Goal: Task Accomplishment & Management: Manage account settings

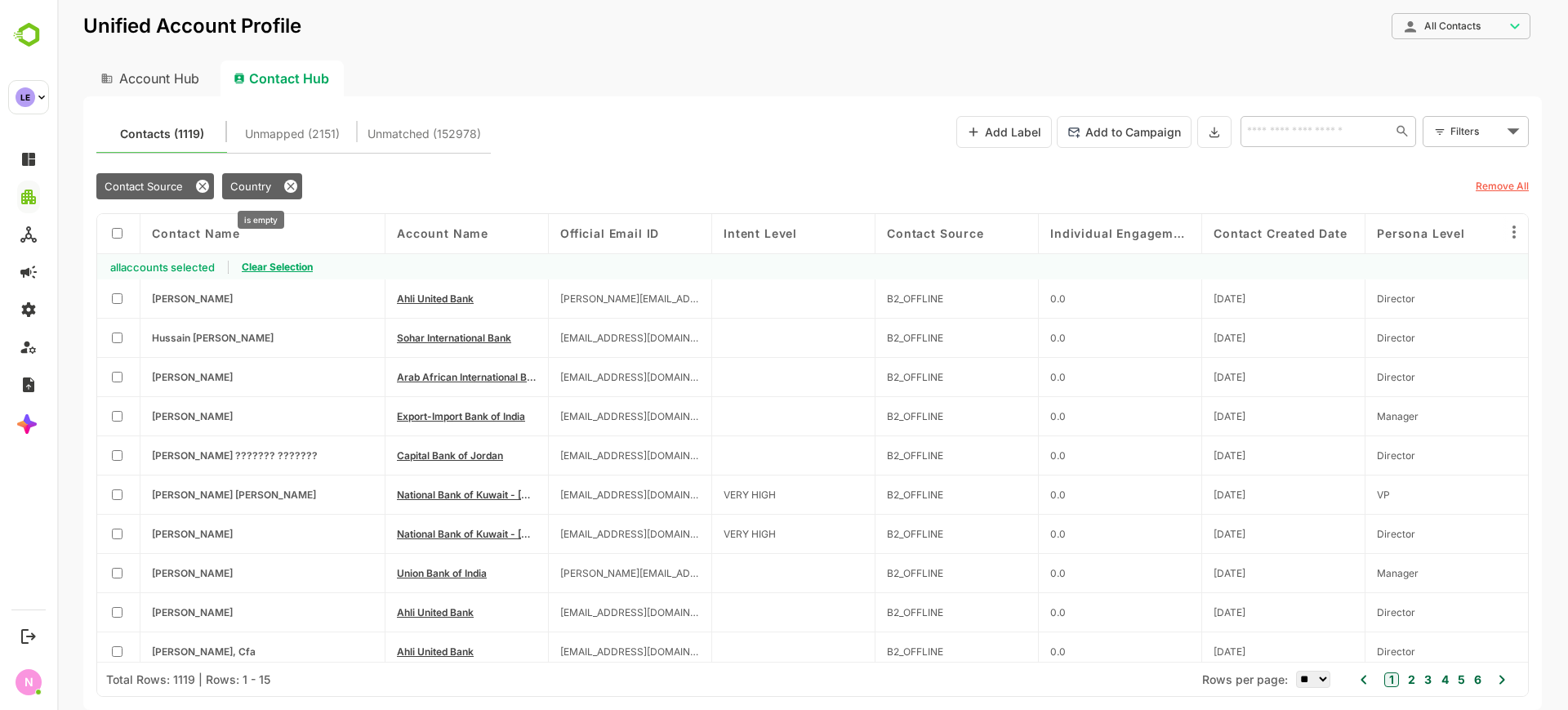
click at [280, 183] on div "Country" at bounding box center [262, 186] width 80 height 26
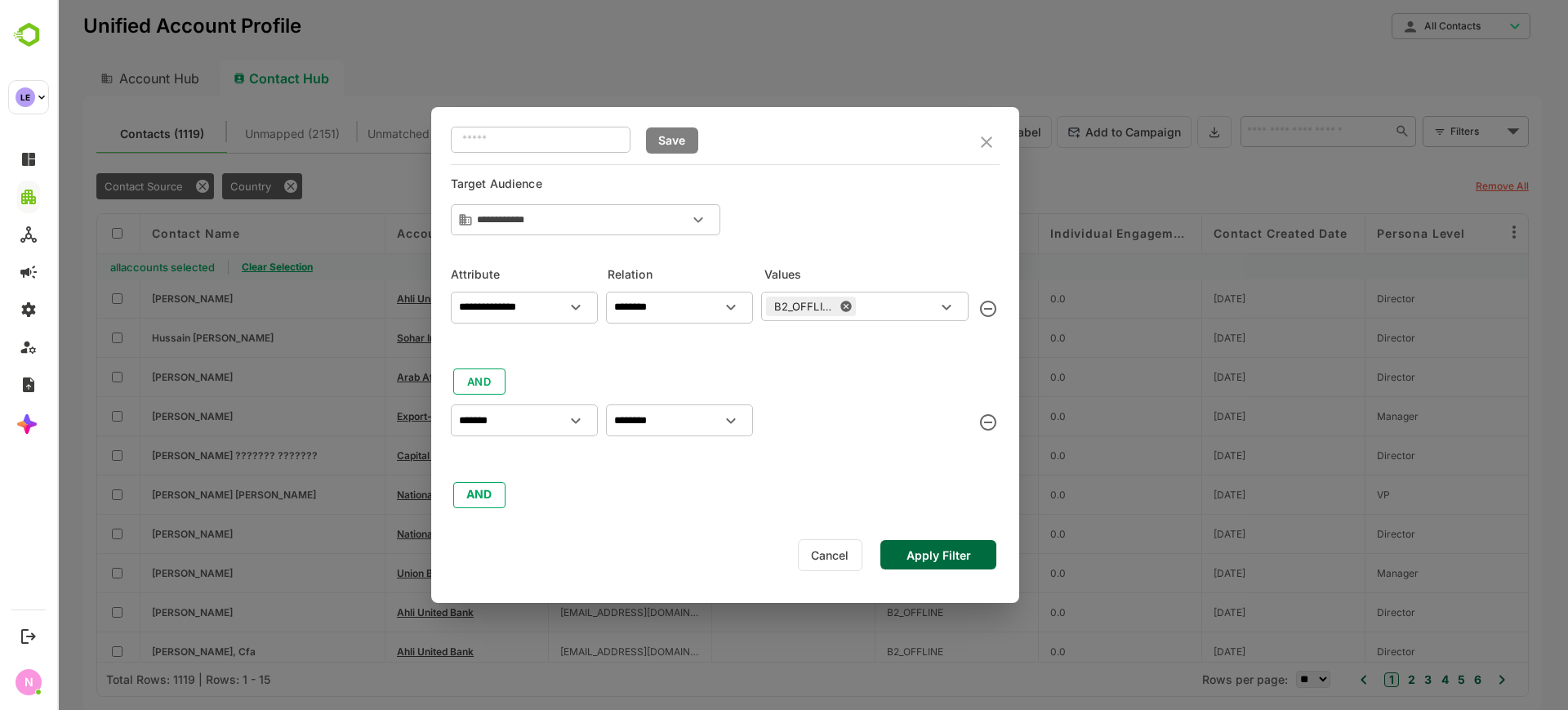
click at [984, 141] on icon "close" at bounding box center [986, 141] width 11 height 11
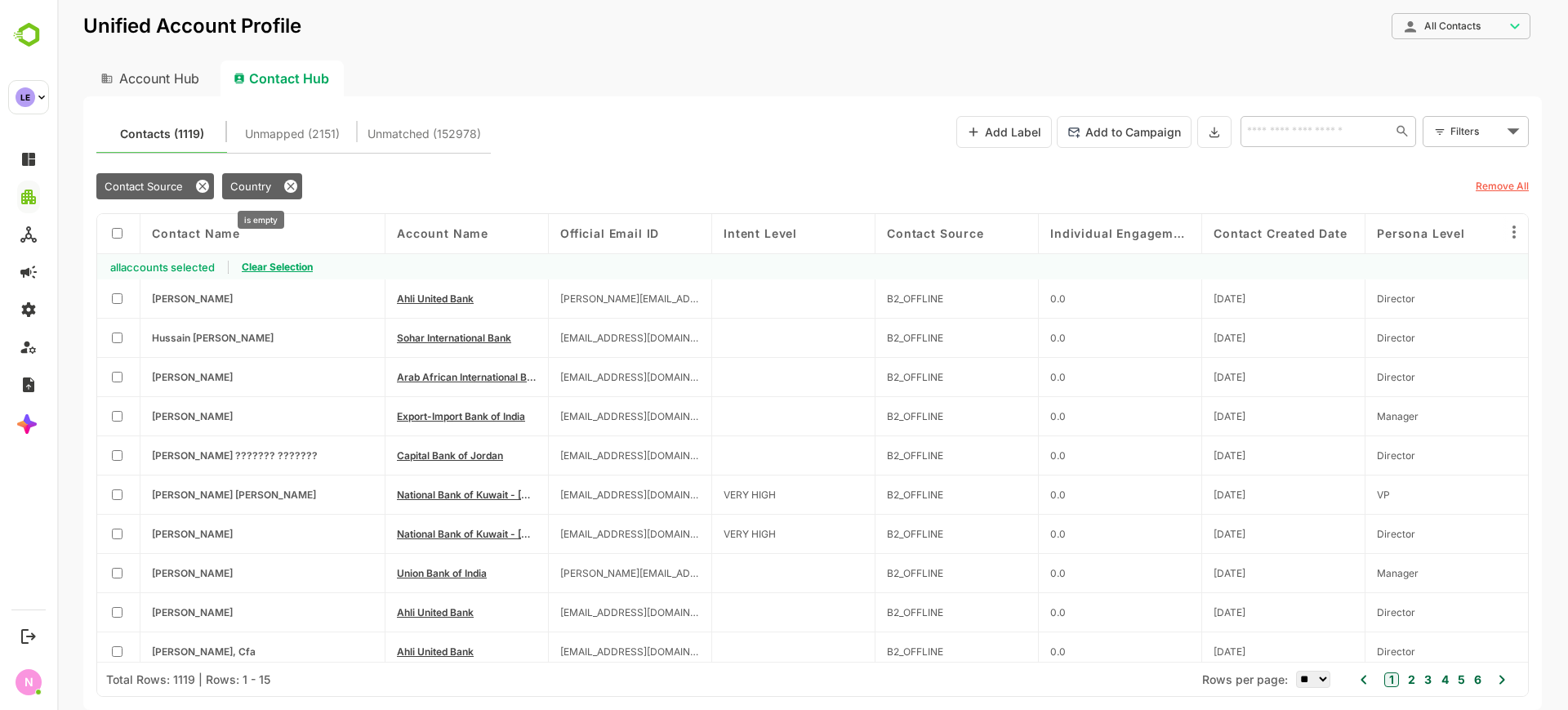
click at [295, 191] on div "Country" at bounding box center [262, 186] width 80 height 26
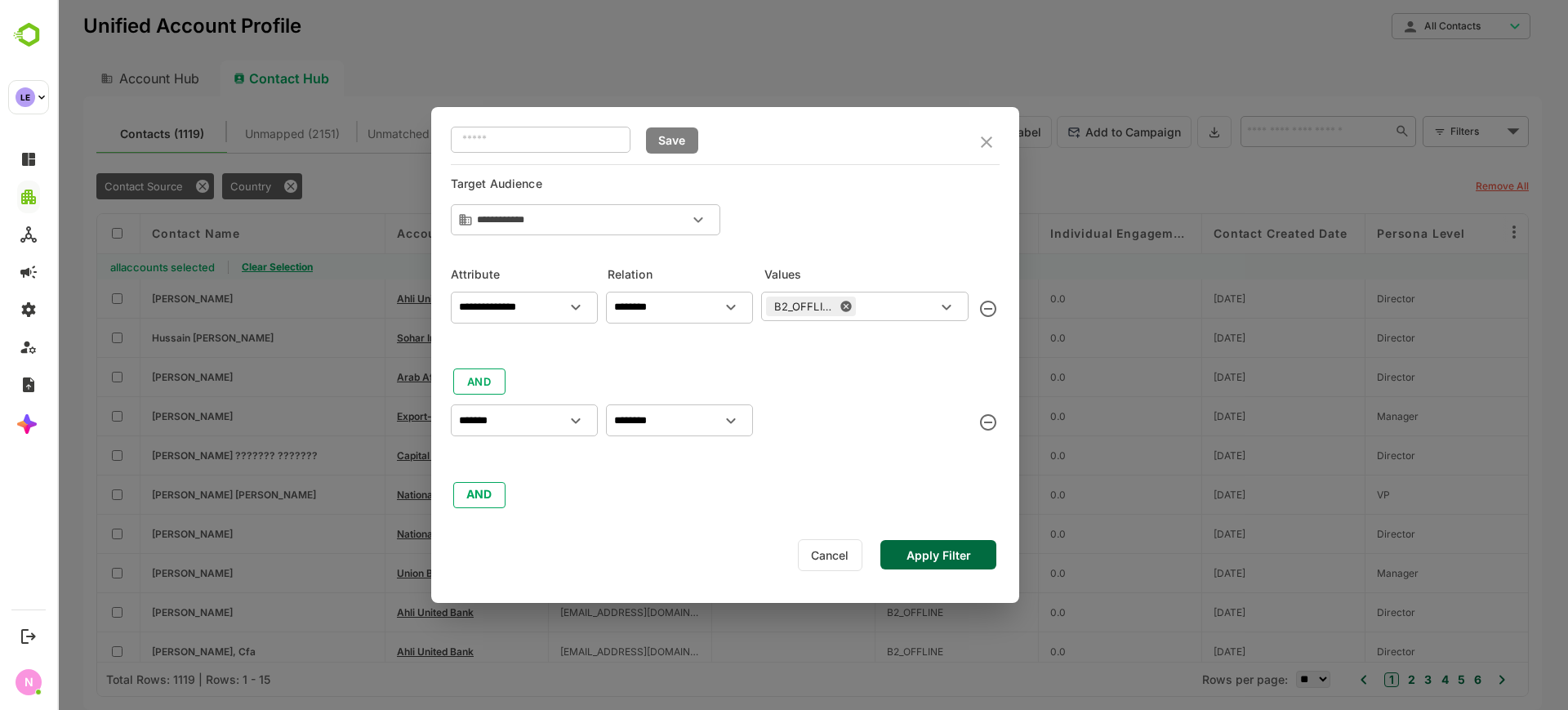
click at [838, 562] on button "Cancel" at bounding box center [830, 555] width 64 height 32
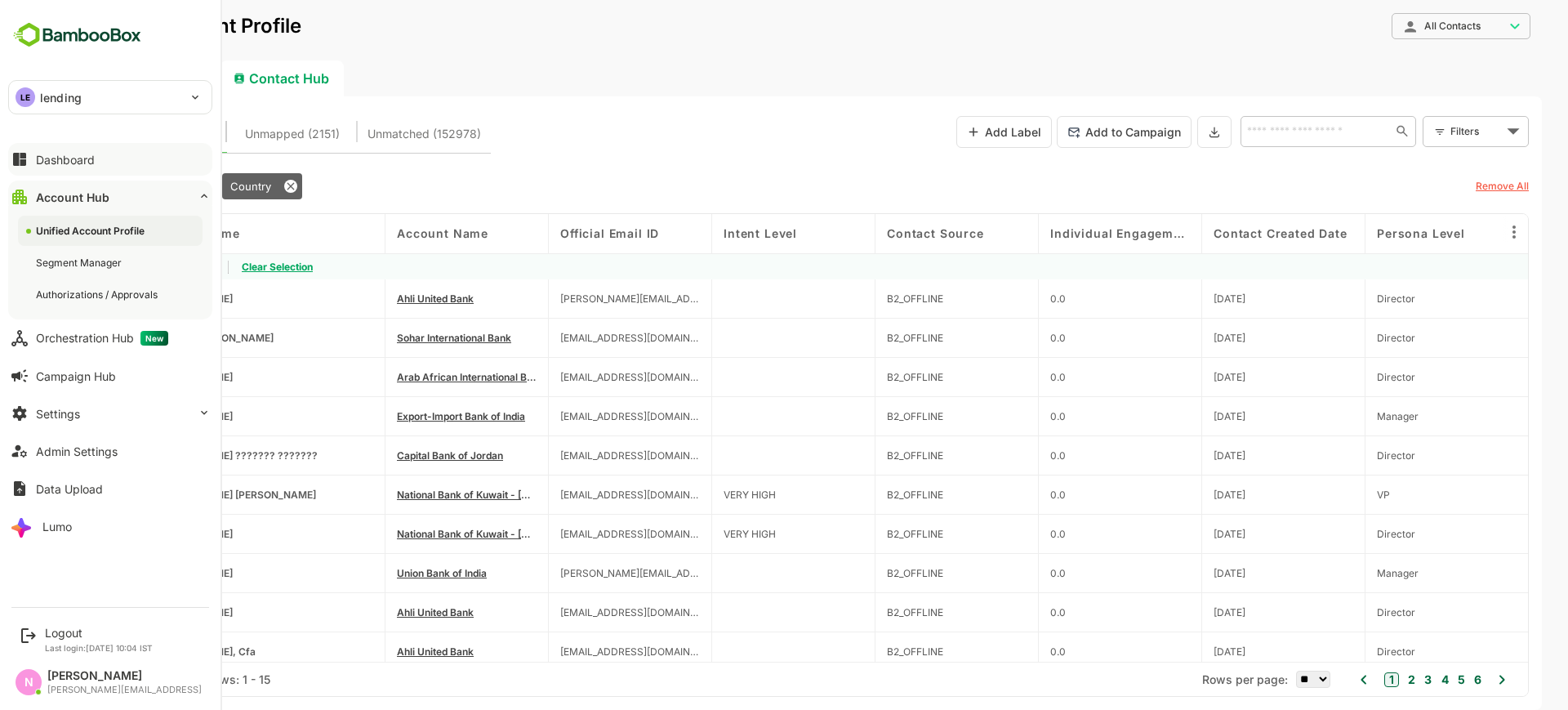
click at [40, 163] on div "Dashboard" at bounding box center [64, 159] width 58 height 14
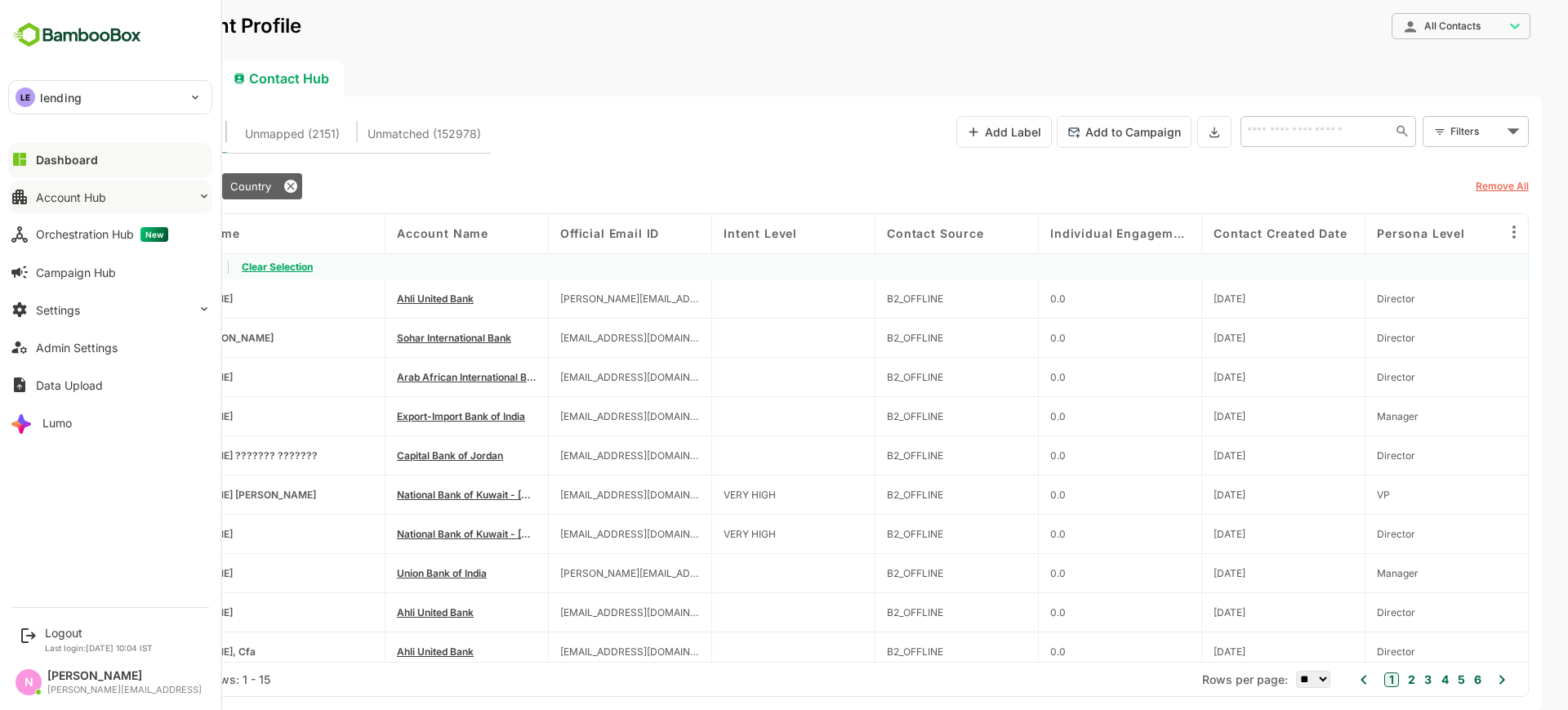
click at [68, 193] on div "Account Hub" at bounding box center [70, 197] width 70 height 14
click at [130, 188] on button "Account Hub" at bounding box center [110, 197] width 204 height 33
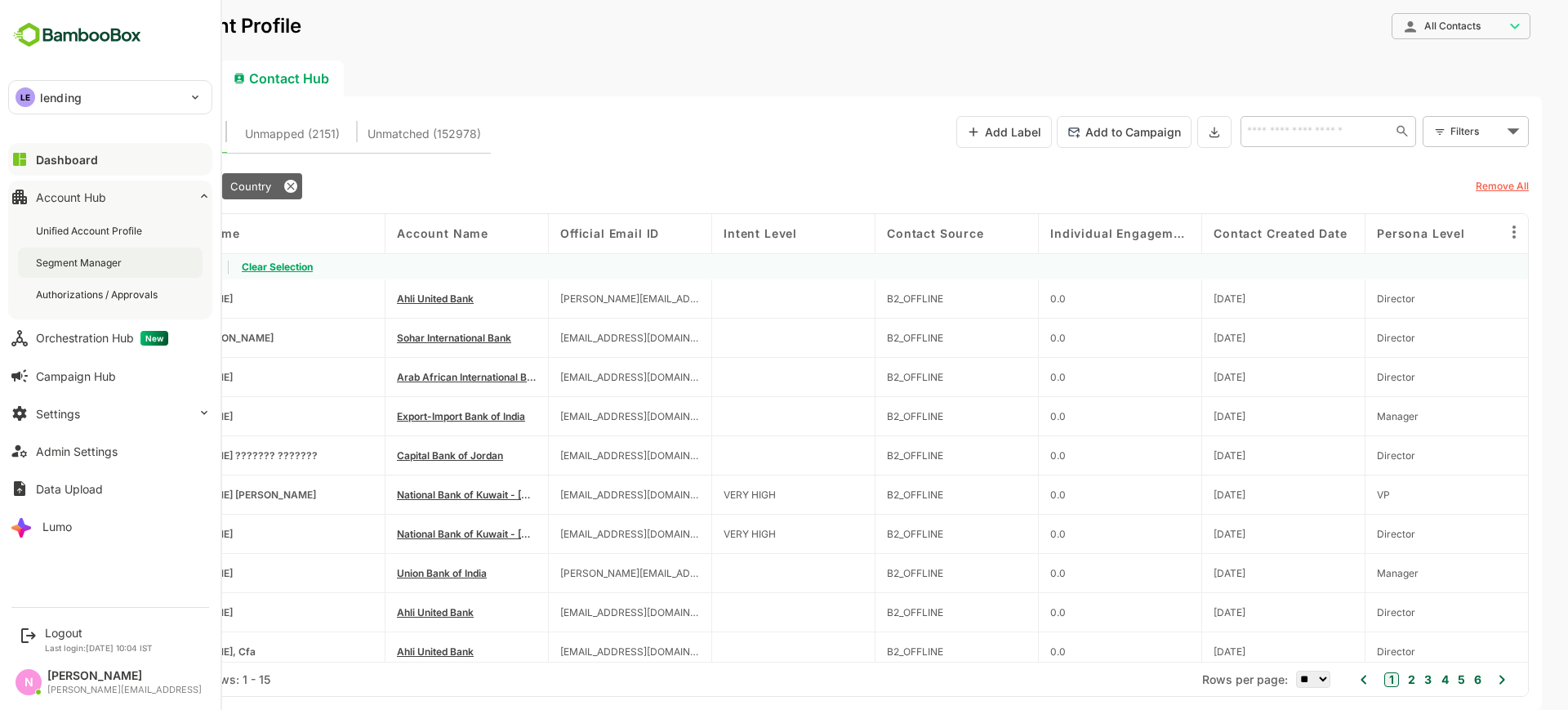
click at [134, 247] on div "Segment Manager" at bounding box center [110, 263] width 185 height 31
click at [137, 93] on div "LE lending" at bounding box center [101, 97] width 183 height 33
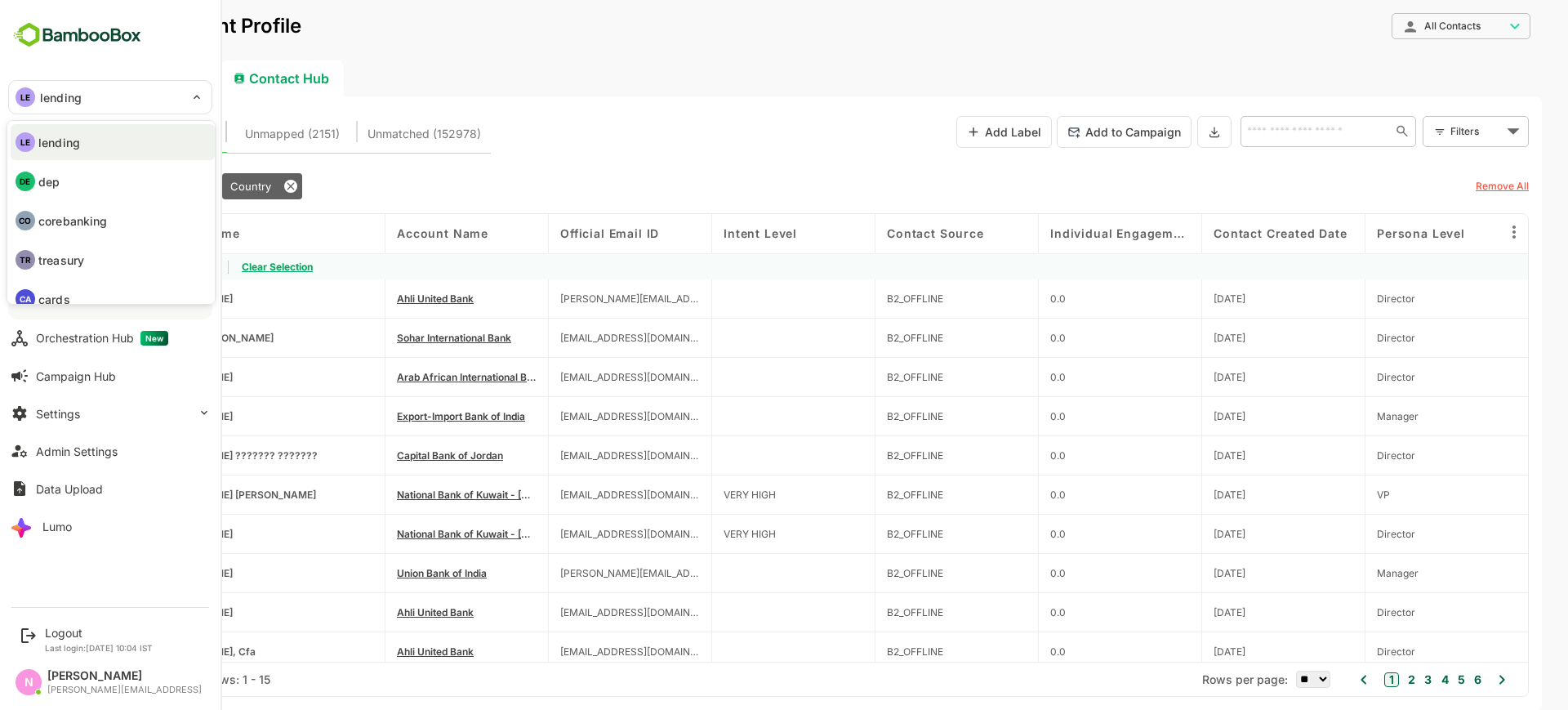
click at [582, 79] on div at bounding box center [784, 355] width 1568 height 710
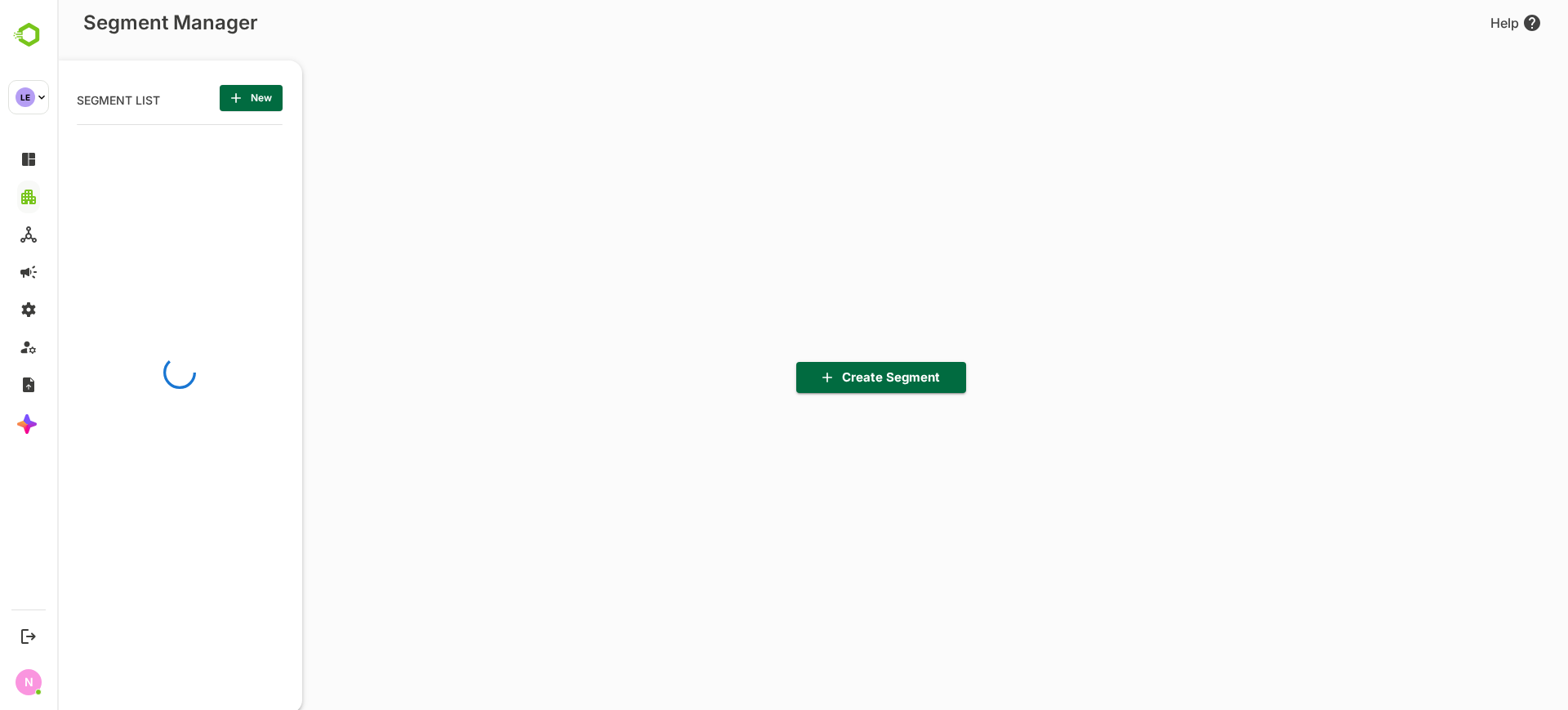
scroll to position [493, 202]
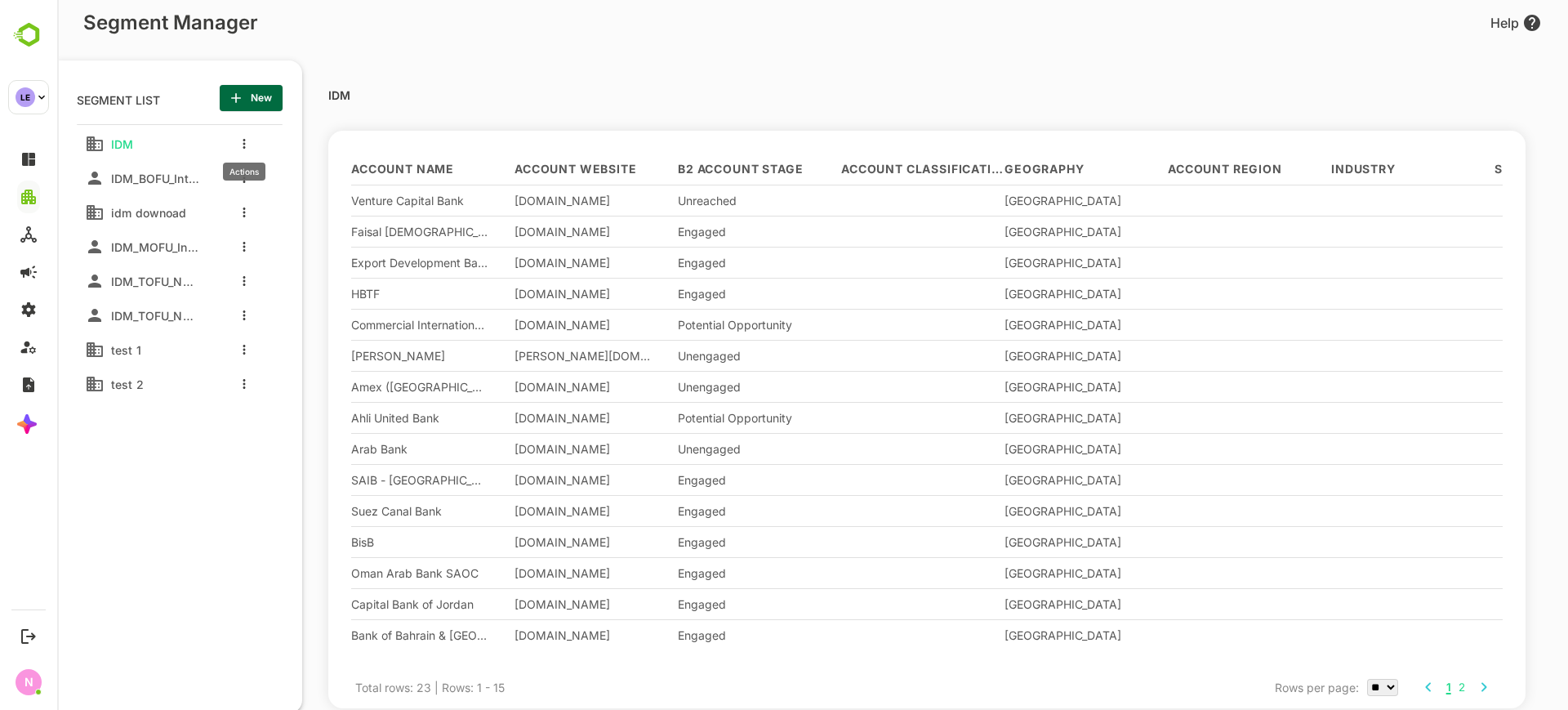
click at [245, 142] on icon "more actions" at bounding box center [244, 144] width 3 height 10
click at [293, 267] on span "Delete" at bounding box center [327, 274] width 89 height 19
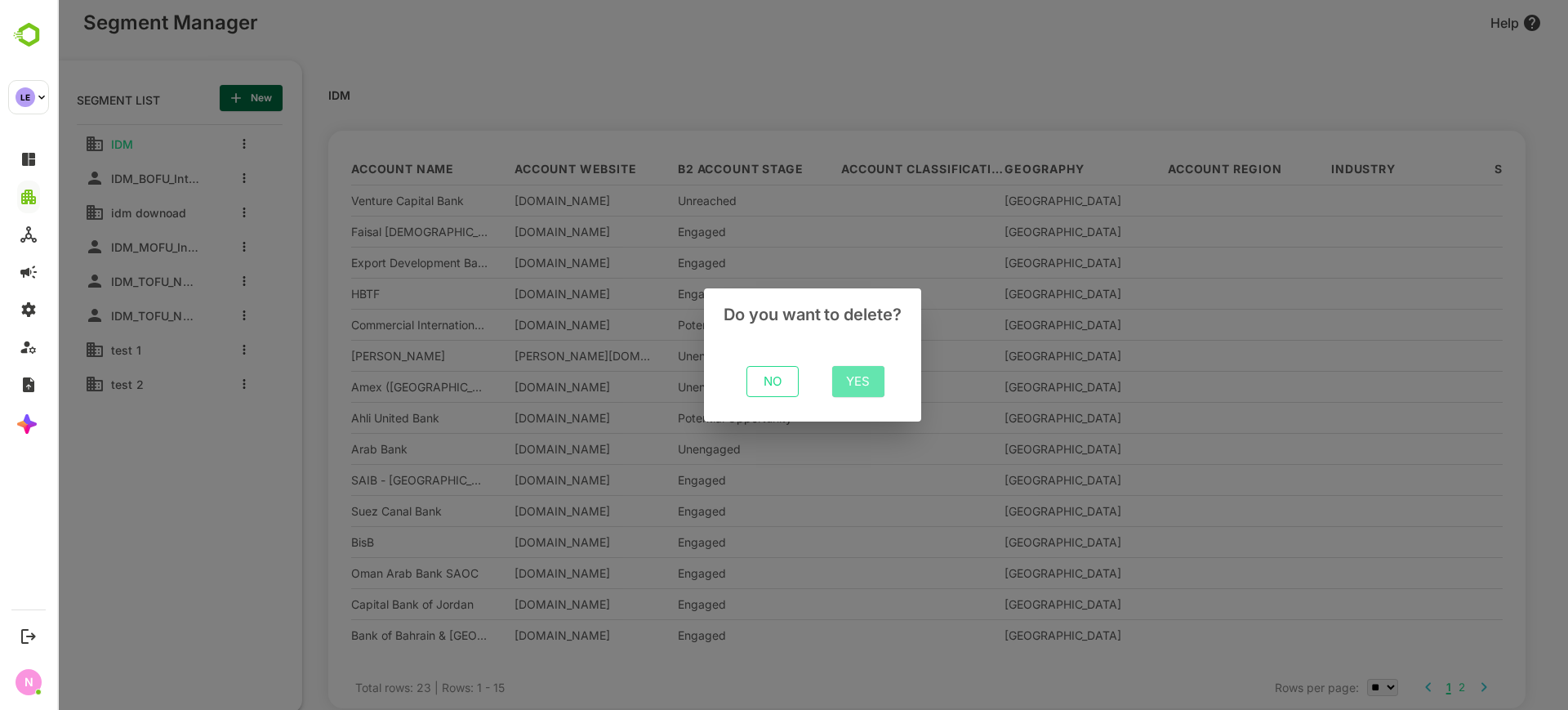
click at [847, 383] on span "Yes" at bounding box center [858, 381] width 26 height 21
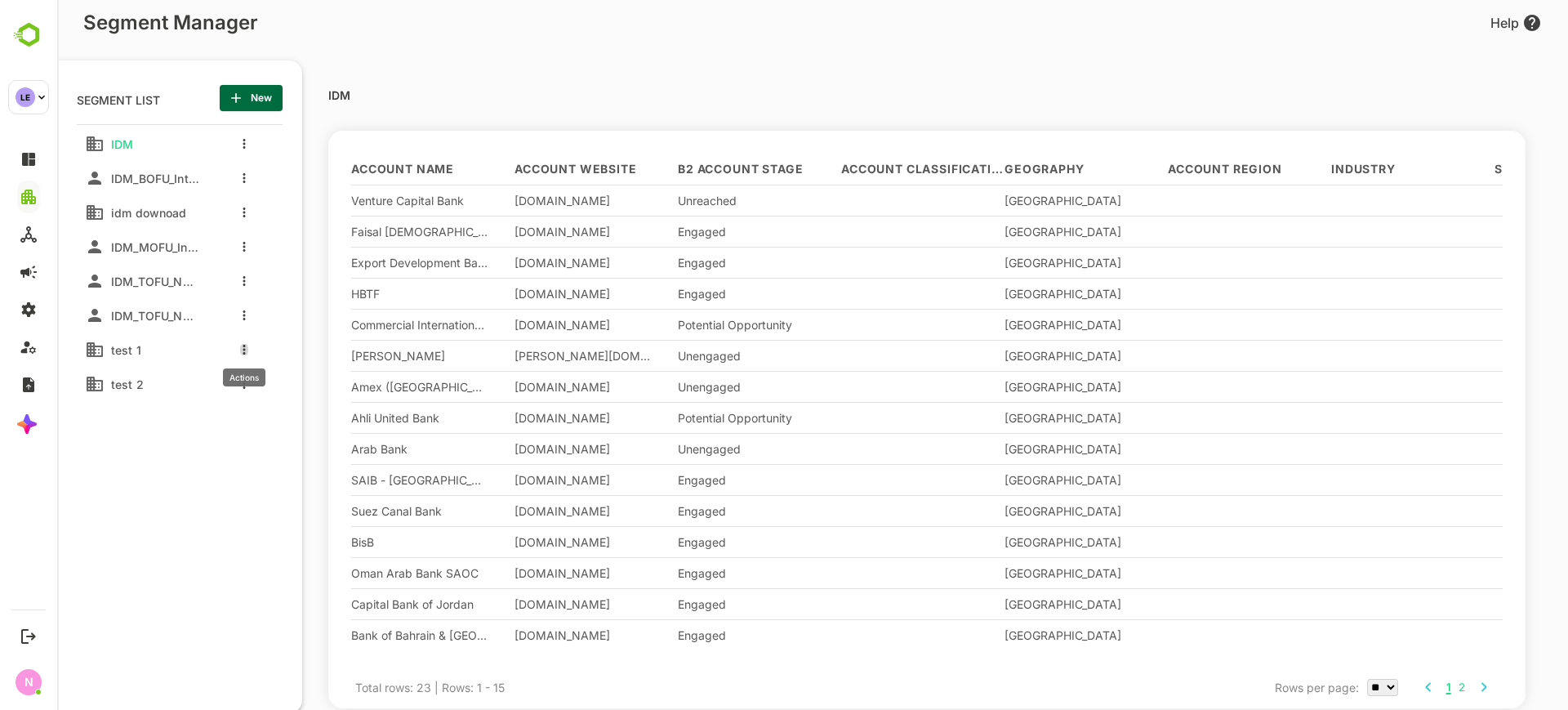
click at [241, 351] on button "more actions" at bounding box center [244, 349] width 8 height 14
click at [309, 474] on span "Delete" at bounding box center [327, 480] width 89 height 19
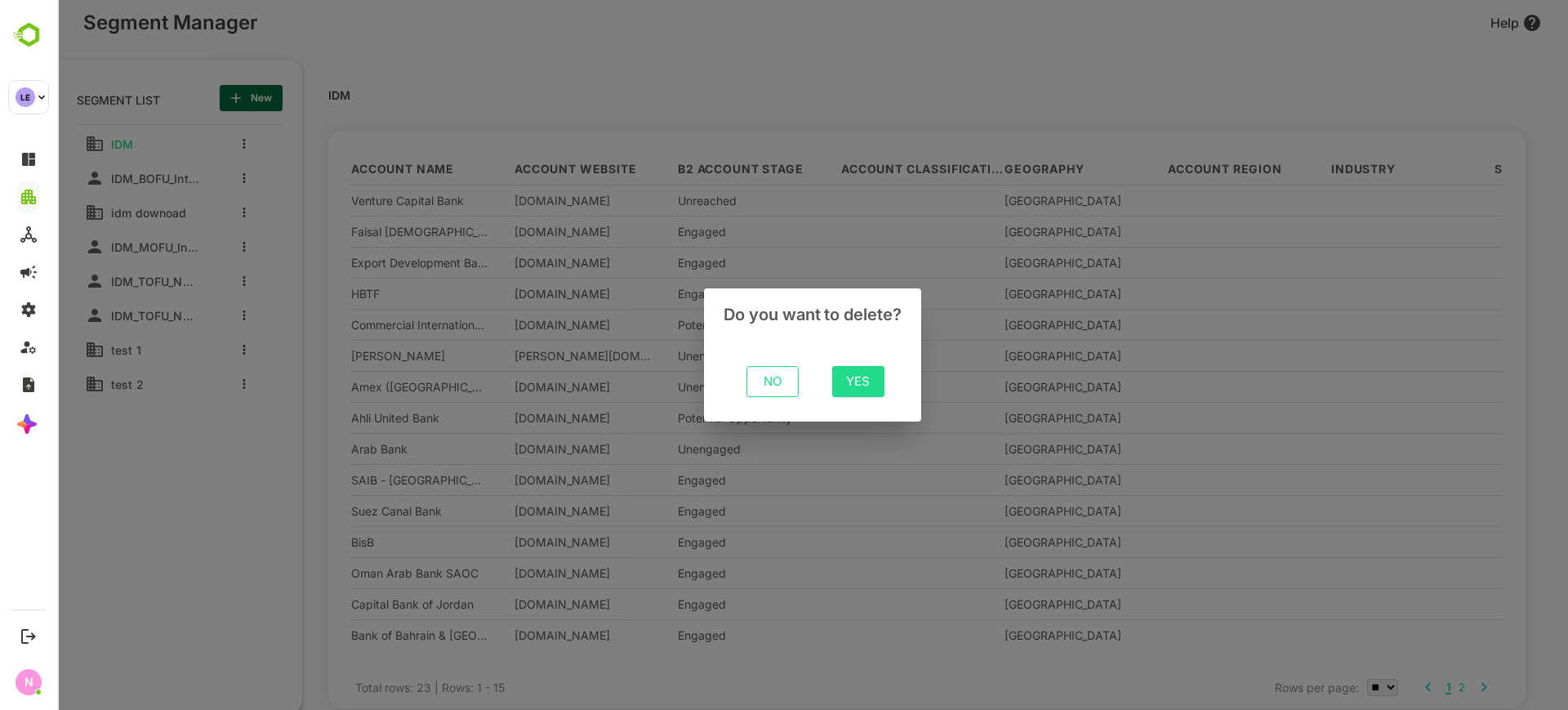
click at [847, 379] on span "Yes" at bounding box center [858, 381] width 26 height 21
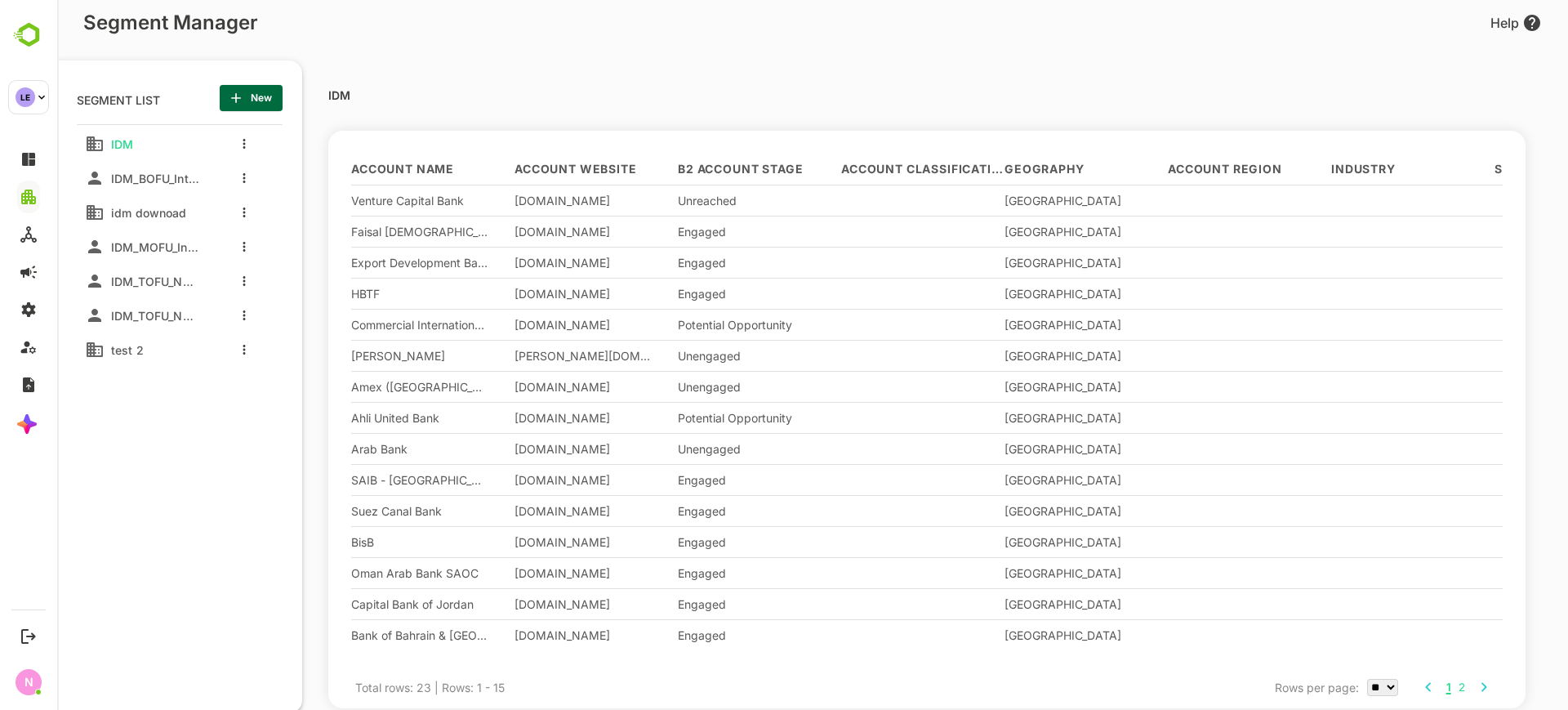
click at [250, 352] on div at bounding box center [240, 349] width 65 height 30
click at [246, 348] on button "more actions" at bounding box center [244, 349] width 8 height 14
click at [313, 475] on span "Delete" at bounding box center [327, 480] width 89 height 19
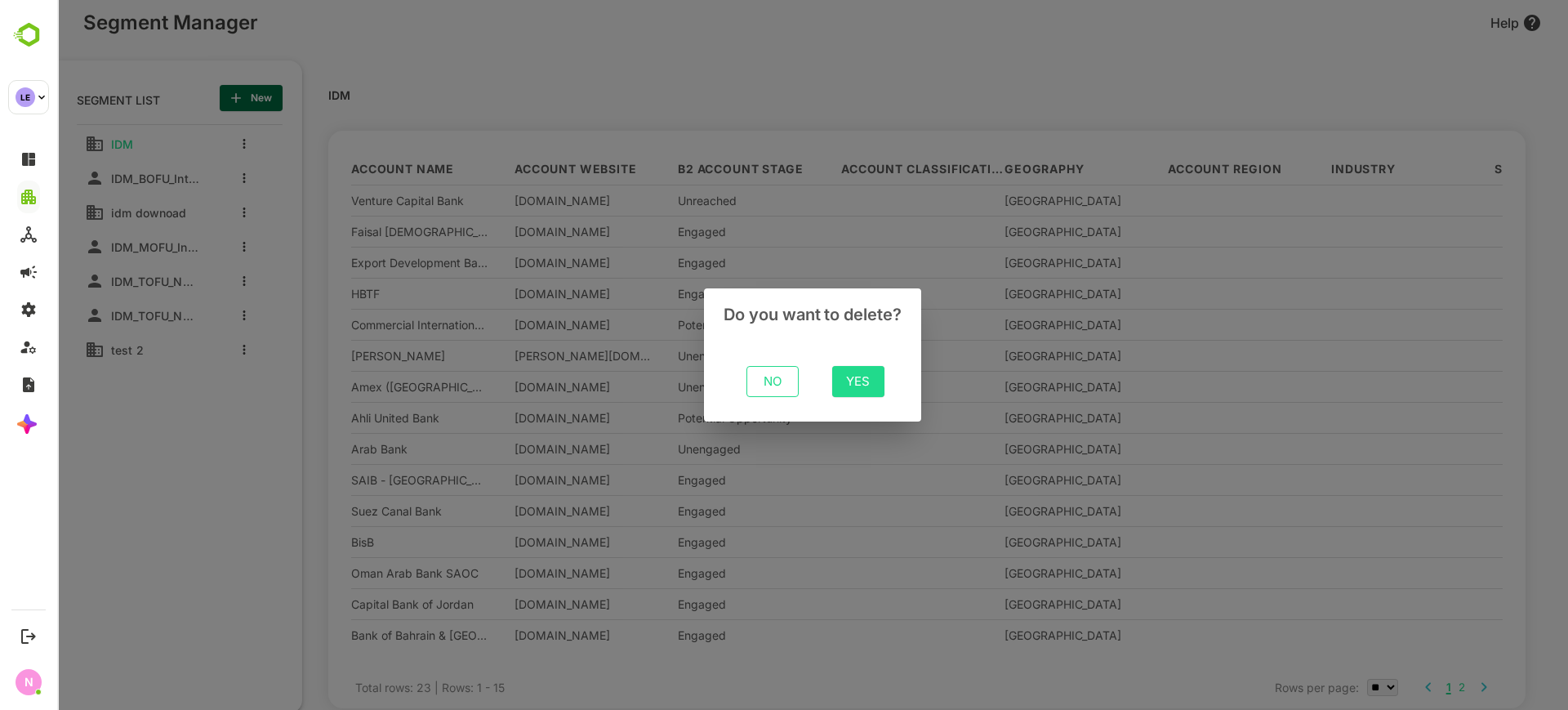
click at [881, 382] on button "Yes" at bounding box center [858, 381] width 53 height 31
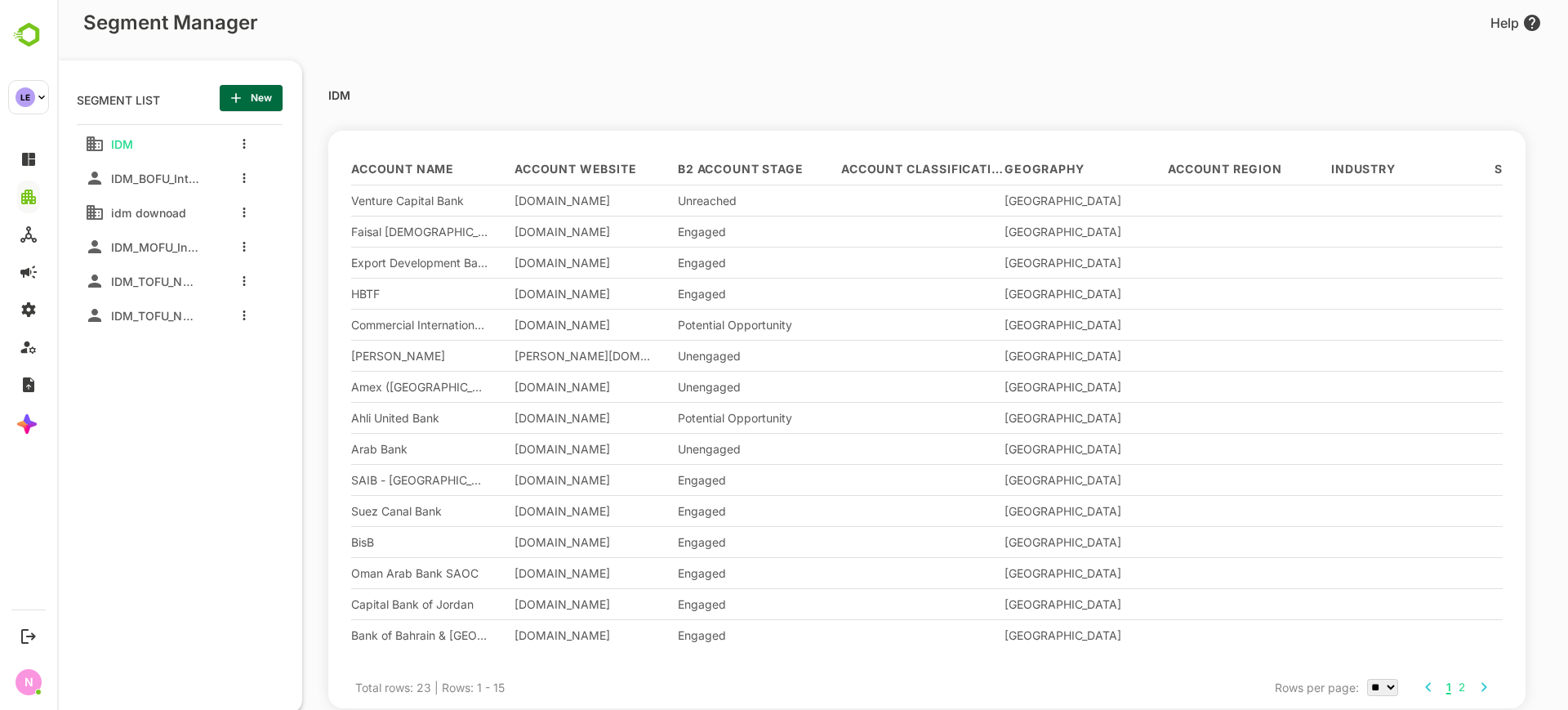
click at [249, 144] on div at bounding box center [240, 143] width 65 height 30
click at [240, 144] on button "more actions" at bounding box center [244, 143] width 8 height 14
click at [313, 268] on span "Delete" at bounding box center [327, 274] width 89 height 19
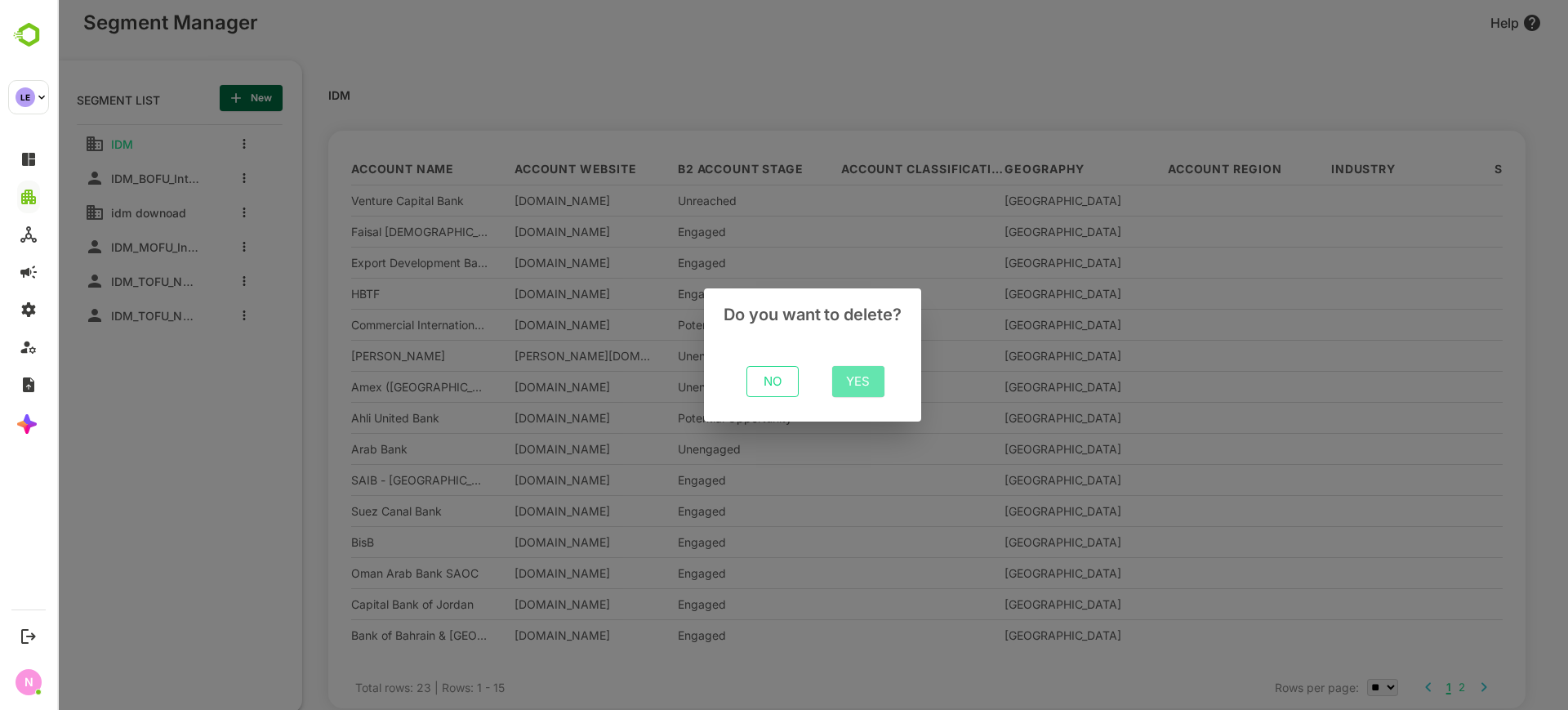
click at [850, 379] on span "Yes" at bounding box center [858, 381] width 26 height 21
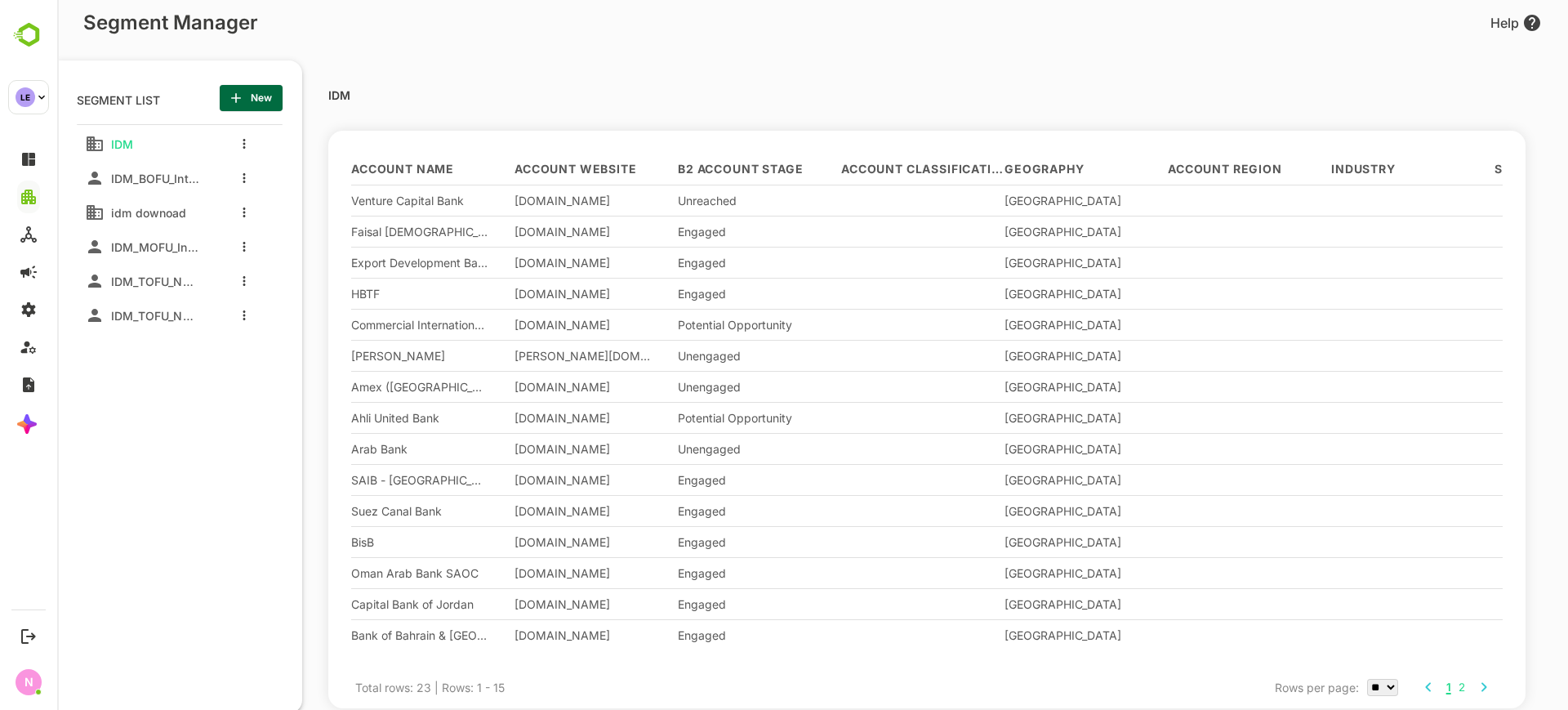
click at [238, 214] on div at bounding box center [240, 212] width 65 height 30
click at [245, 212] on icon "more actions" at bounding box center [244, 213] width 3 height 10
click at [309, 336] on span "Delete" at bounding box center [327, 342] width 89 height 19
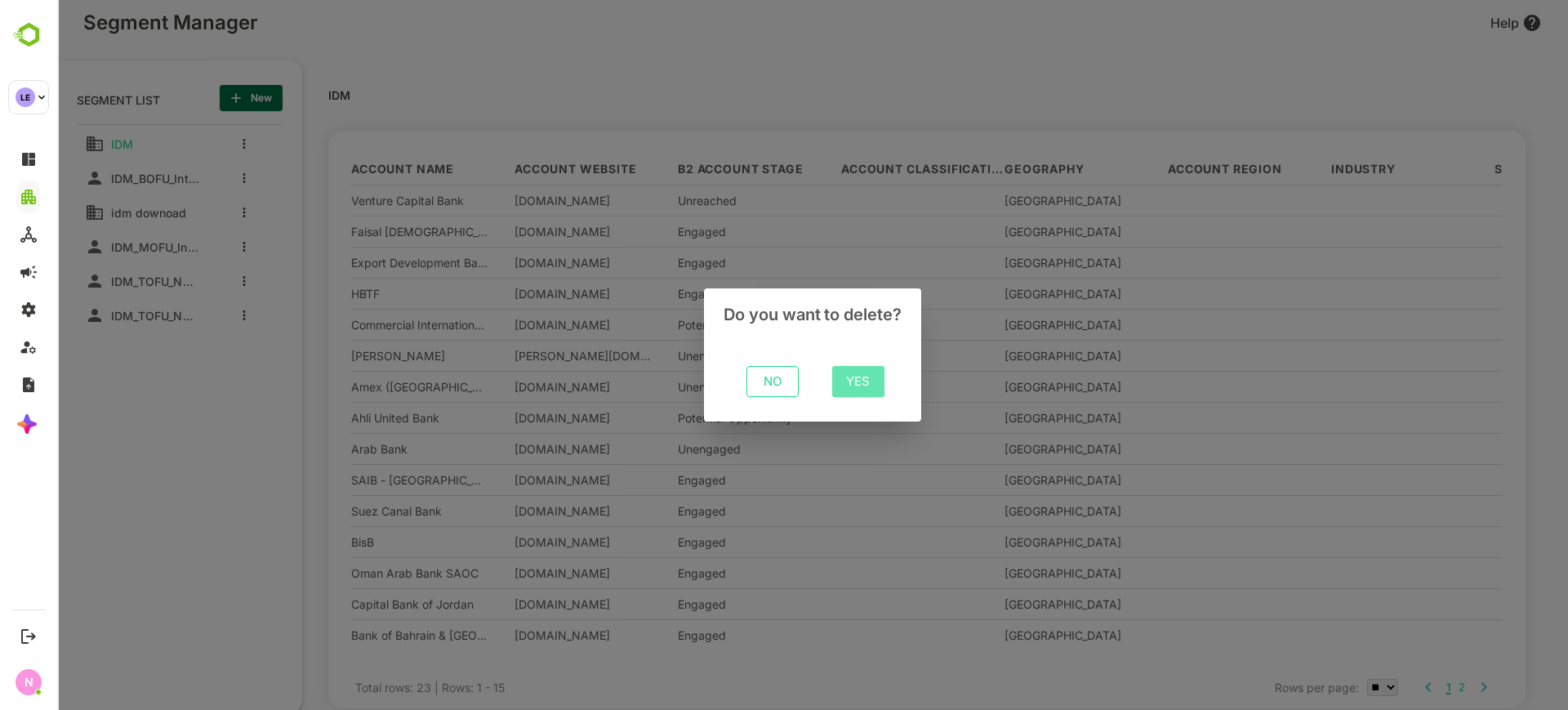
click at [841, 386] on button "Yes" at bounding box center [858, 381] width 53 height 31
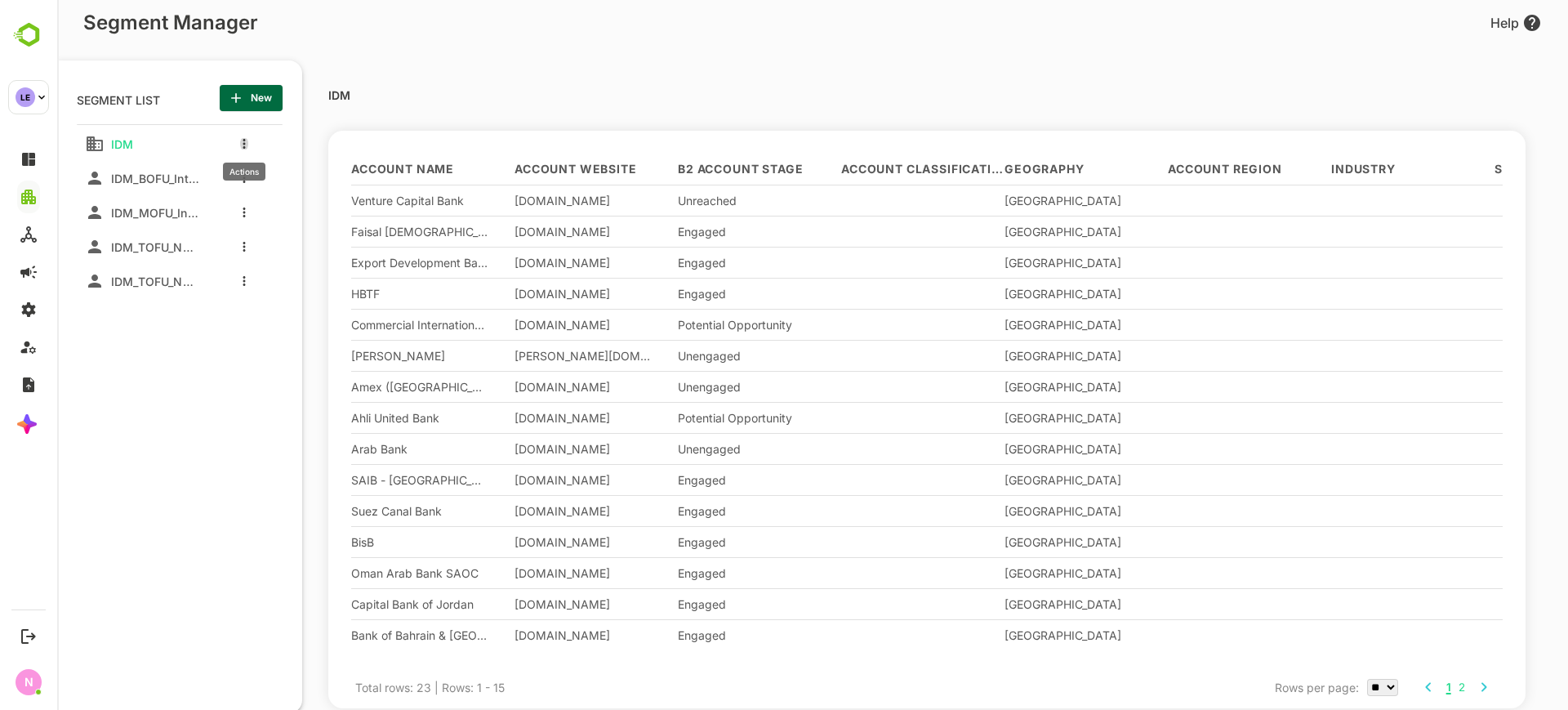
click at [243, 147] on icon "more actions" at bounding box center [244, 144] width 3 height 10
click at [202, 358] on div at bounding box center [812, 355] width 1510 height 710
click at [114, 148] on span "IDM" at bounding box center [119, 144] width 29 height 14
click at [245, 142] on icon "more actions" at bounding box center [244, 144] width 3 height 10
click at [318, 283] on span "Delete" at bounding box center [327, 274] width 89 height 19
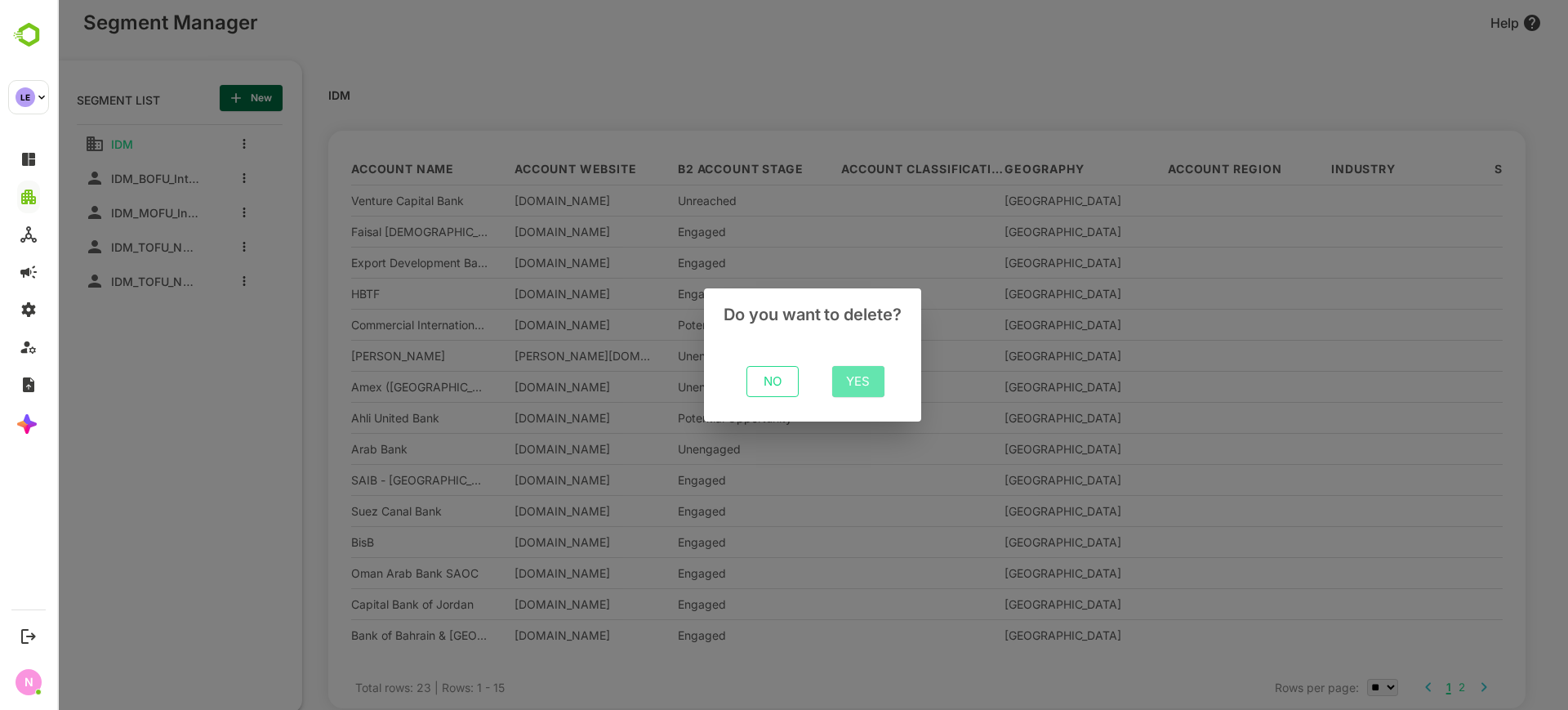
click at [865, 383] on span "Yes" at bounding box center [858, 381] width 26 height 21
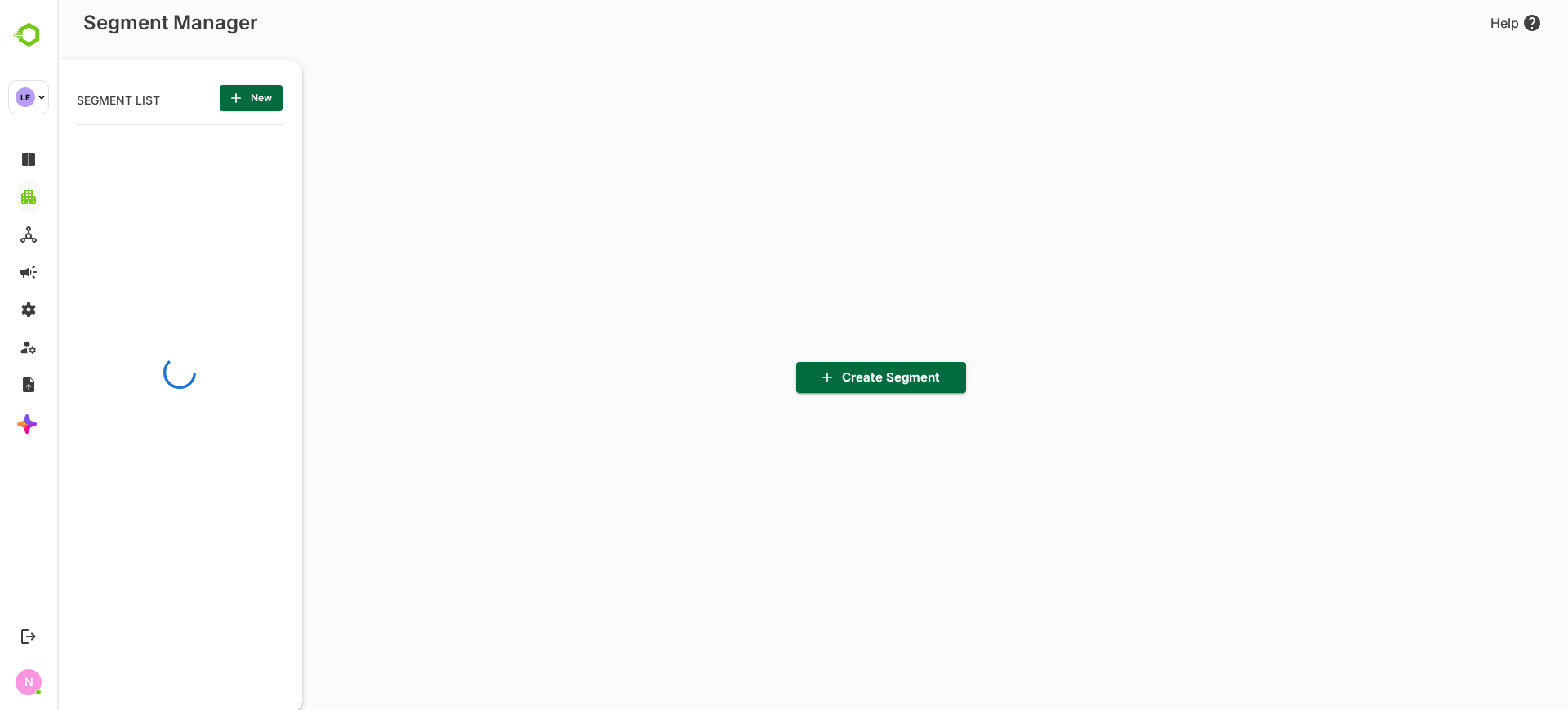
scroll to position [493, 202]
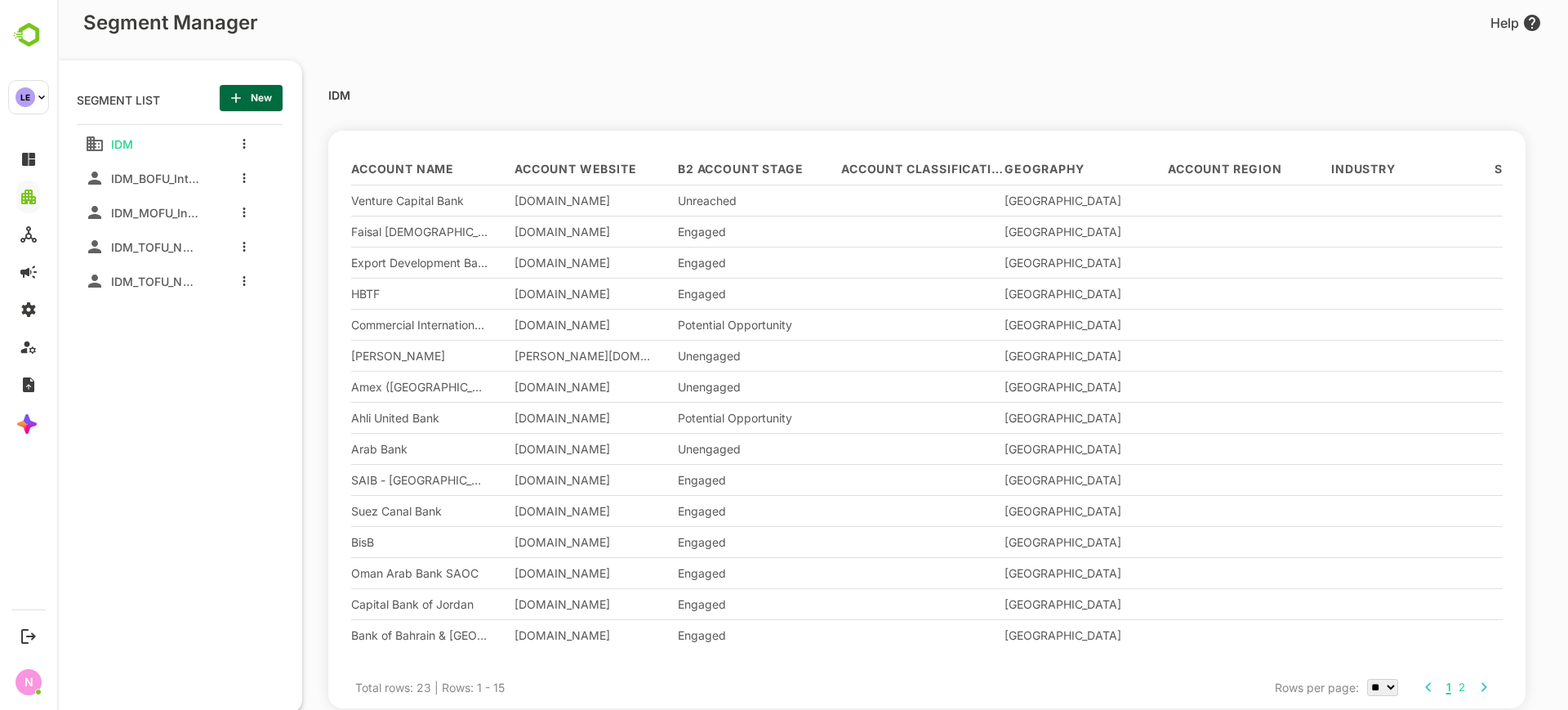
click at [237, 151] on div at bounding box center [240, 143] width 65 height 30
click at [242, 147] on icon "more actions" at bounding box center [244, 144] width 3 height 10
click at [313, 282] on span "Delete" at bounding box center [327, 274] width 89 height 19
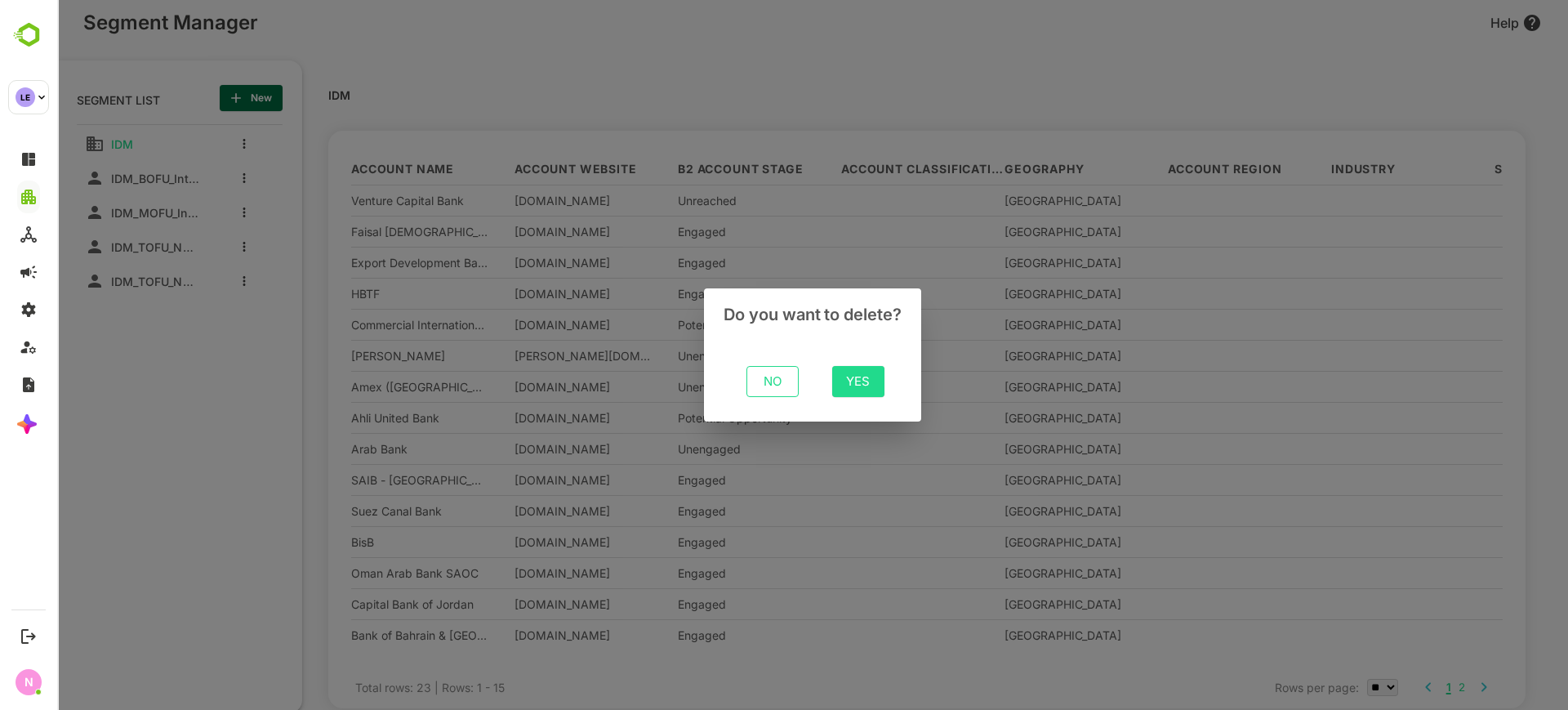
click at [861, 386] on span "Yes" at bounding box center [858, 381] width 26 height 21
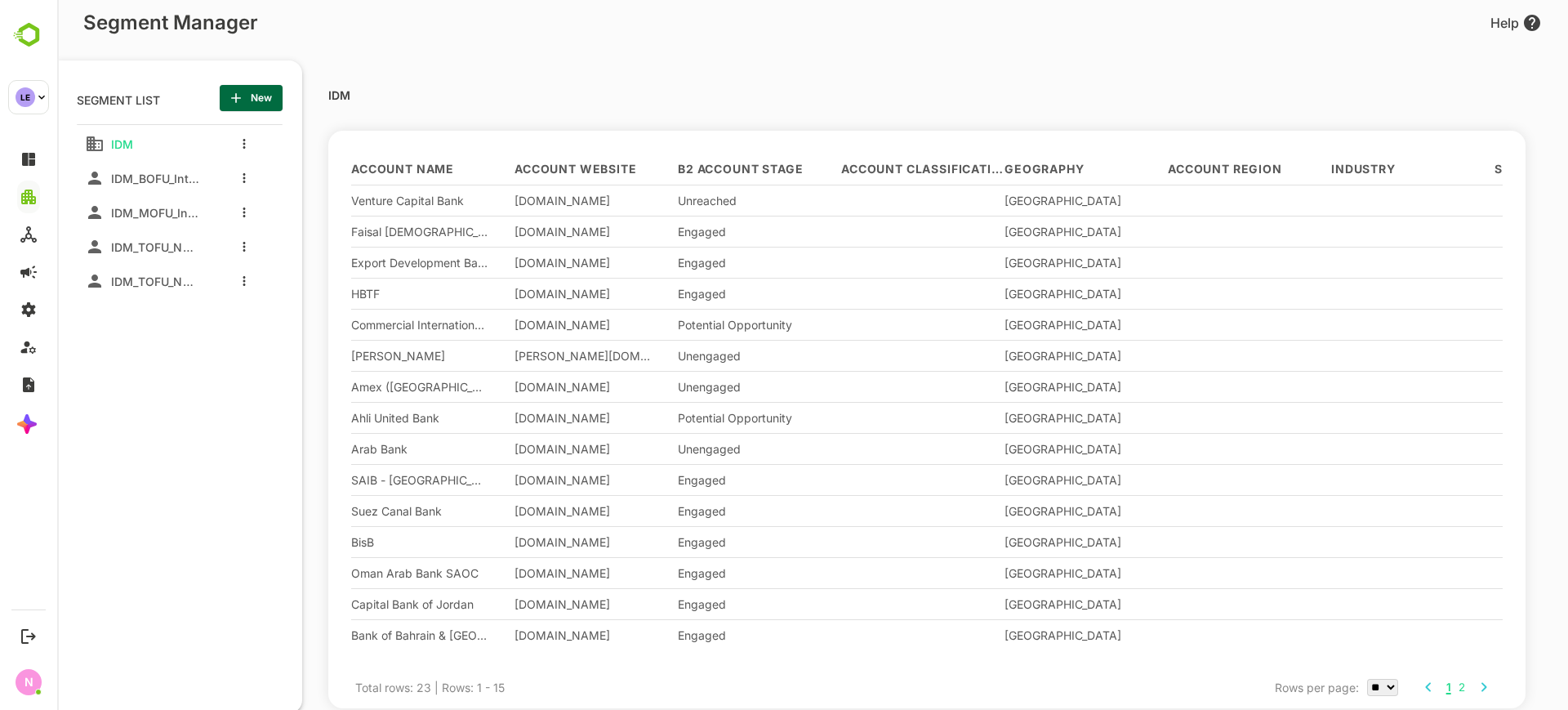
click at [238, 147] on div at bounding box center [240, 143] width 65 height 30
click at [242, 144] on icon "more actions" at bounding box center [244, 144] width 3 height 10
drag, startPoint x: 308, startPoint y: 279, endPoint x: 326, endPoint y: 292, distance: 22.2
click at [326, 292] on ul "Edit Clone Share Delete" at bounding box center [313, 223] width 145 height 142
click at [310, 277] on span "Delete" at bounding box center [327, 274] width 89 height 19
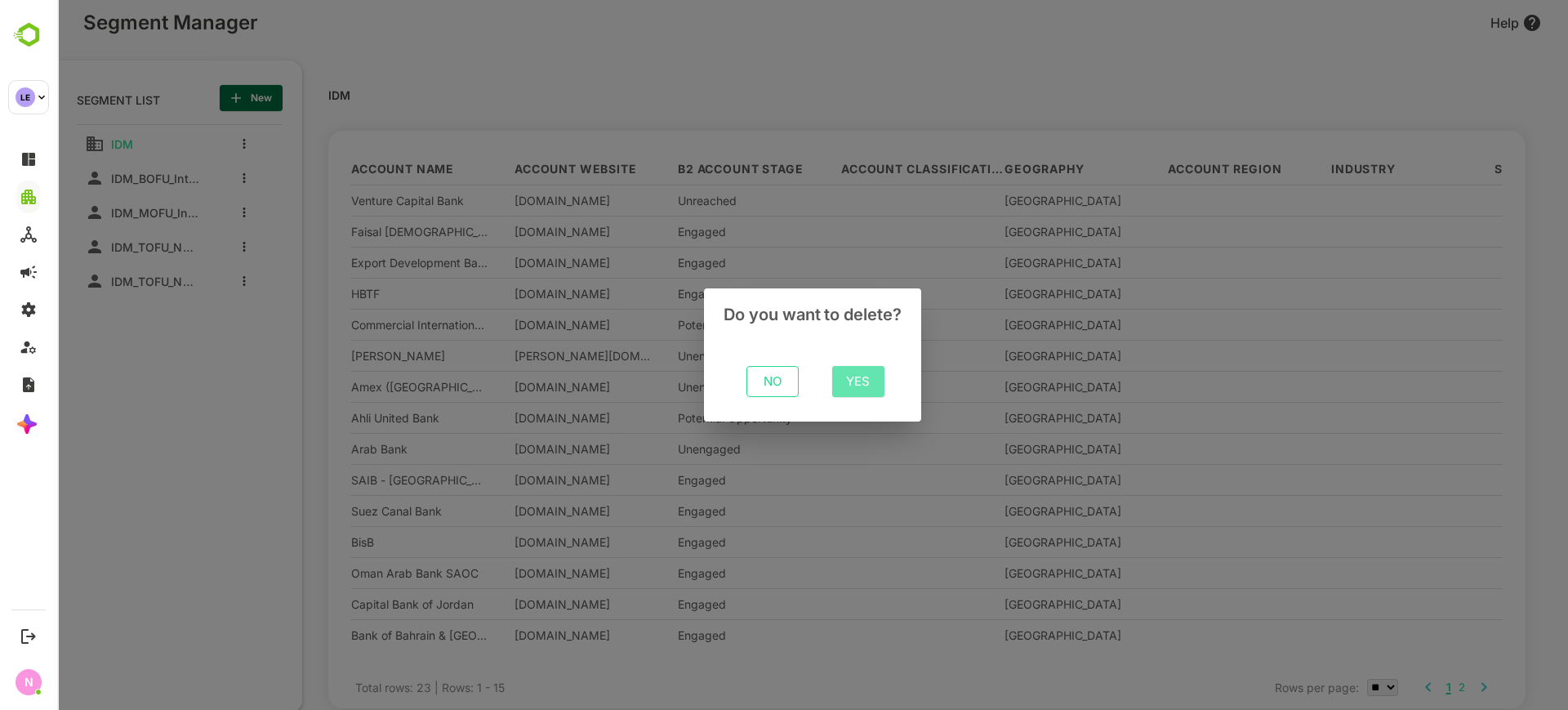
click at [864, 374] on span "Yes" at bounding box center [858, 381] width 26 height 21
